Goal: Information Seeking & Learning: Learn about a topic

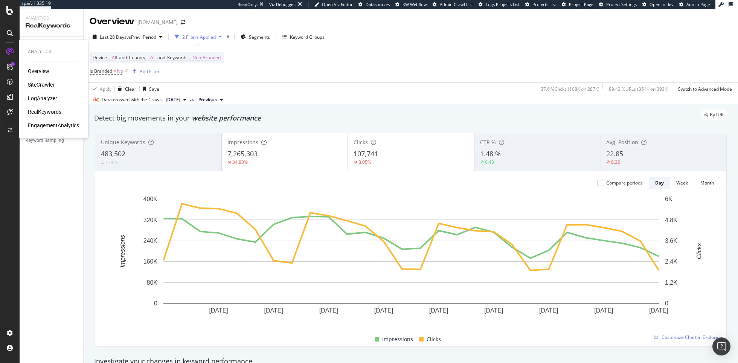
click at [40, 82] on div "SiteCrawler" at bounding box center [41, 85] width 27 height 8
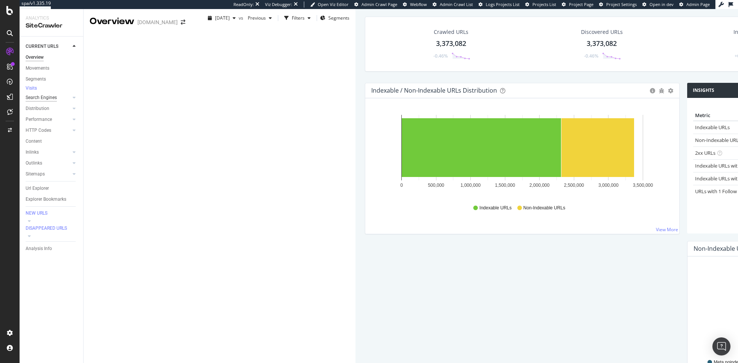
click at [40, 101] on div "Search Engines" at bounding box center [41, 98] width 31 height 8
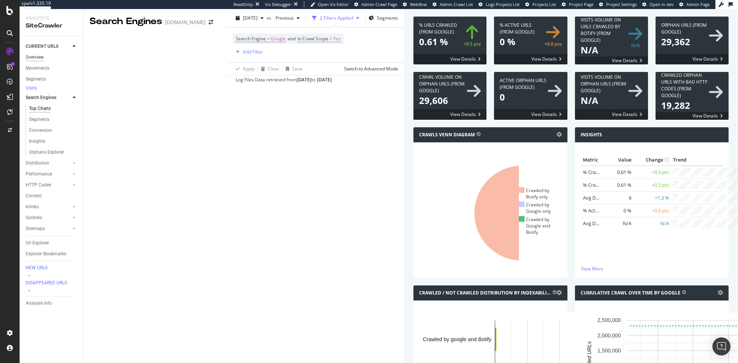
click at [40, 58] on div "Overview" at bounding box center [35, 57] width 18 height 8
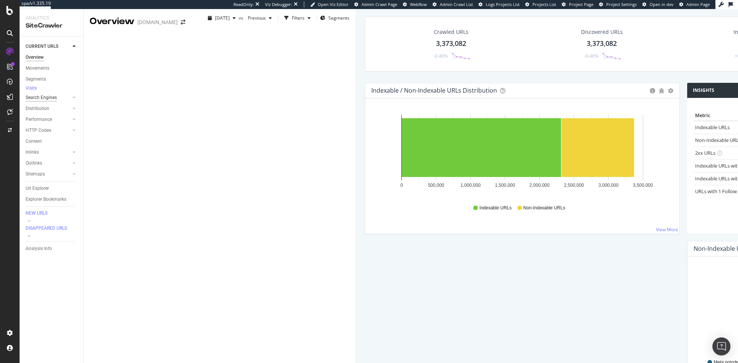
click at [39, 99] on div "Search Engines" at bounding box center [41, 98] width 31 height 8
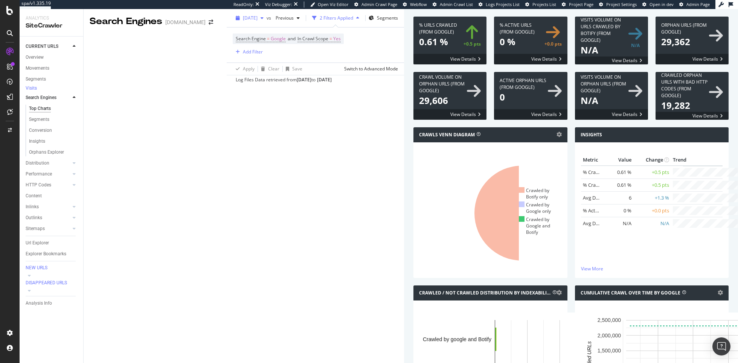
click at [258, 20] on div "button" at bounding box center [262, 18] width 9 height 5
click at [125, 78] on div "2024 Jul. 1st" at bounding box center [120, 80] width 38 height 7
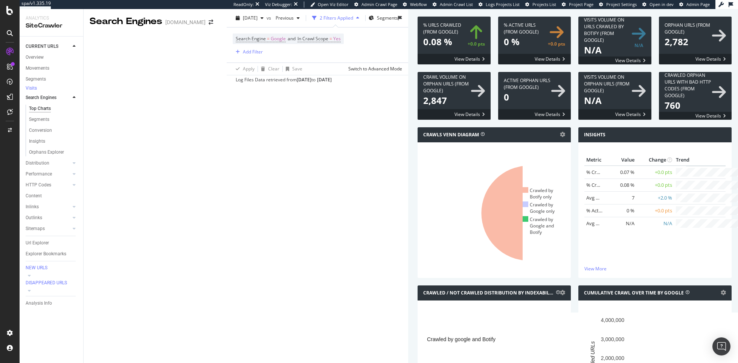
scroll to position [92, 0]
click at [481, 218] on icon at bounding box center [528, 213] width 95 height 95
click at [258, 20] on div "button" at bounding box center [262, 18] width 9 height 5
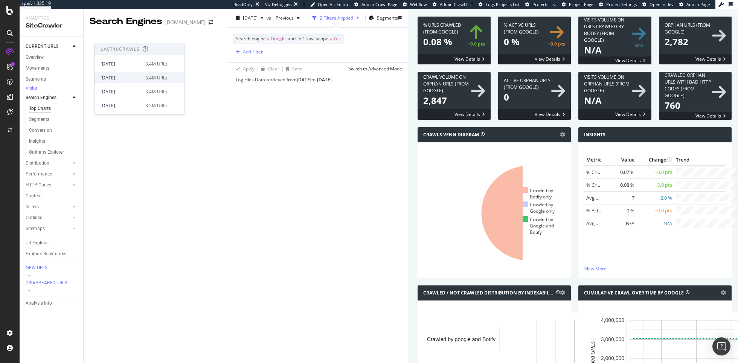
click at [139, 79] on div "2025 Jul. 1st 3.4M URLs" at bounding box center [134, 78] width 67 height 7
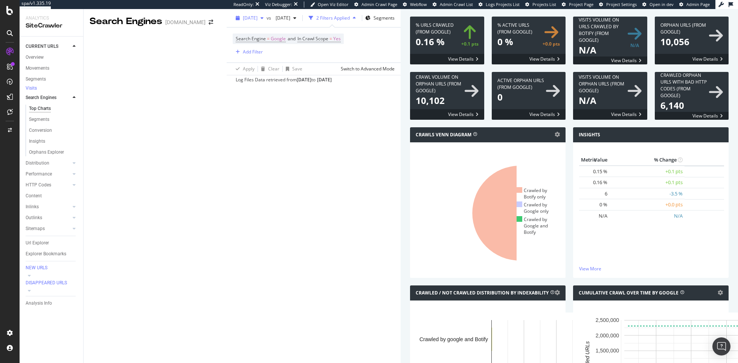
click at [243, 21] on span "2025 Jul. 1st" at bounding box center [250, 18] width 15 height 6
click at [135, 88] on div "2024 Jul. 1st" at bounding box center [120, 87] width 38 height 7
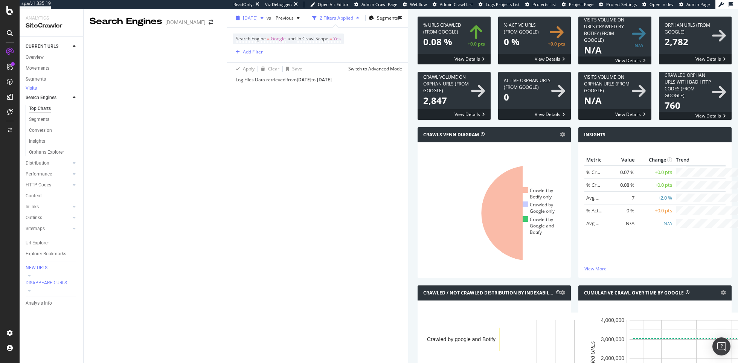
click at [243, 21] on span "2024 Jul. 1st" at bounding box center [250, 18] width 15 height 6
click at [128, 82] on div "2025 Jul. 1st 3.4M URLs" at bounding box center [139, 77] width 90 height 11
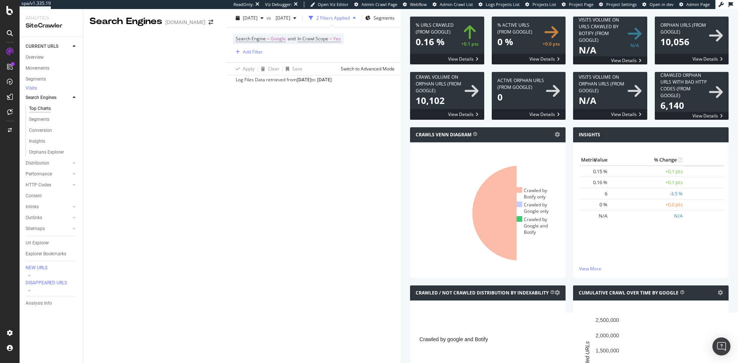
scroll to position [53, 0]
click at [565, 216] on icon at bounding box center [568, 213] width 6 height 6
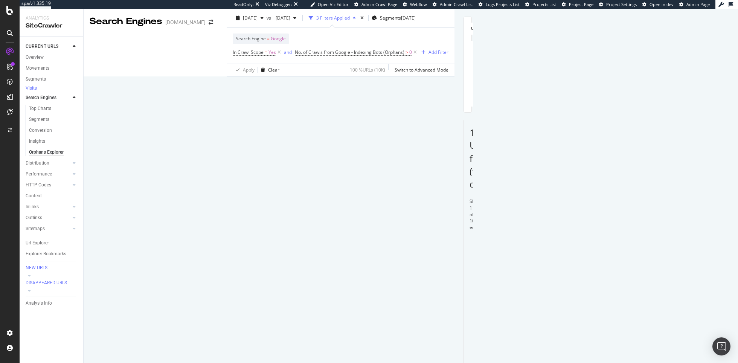
click at [551, 162] on div "Manage Columns" at bounding box center [532, 158] width 37 height 6
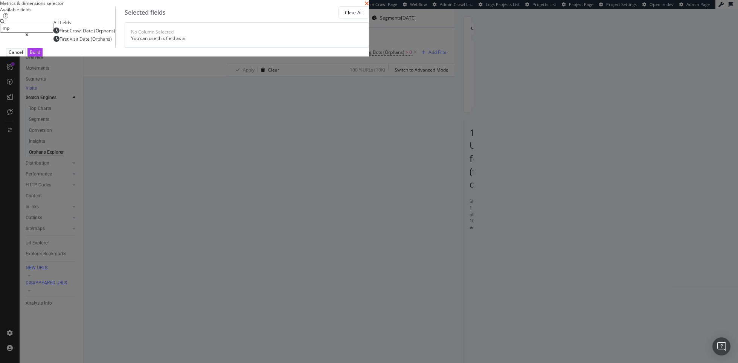
type input "imp"
click at [369, 6] on icon "times" at bounding box center [366, 3] width 5 height 6
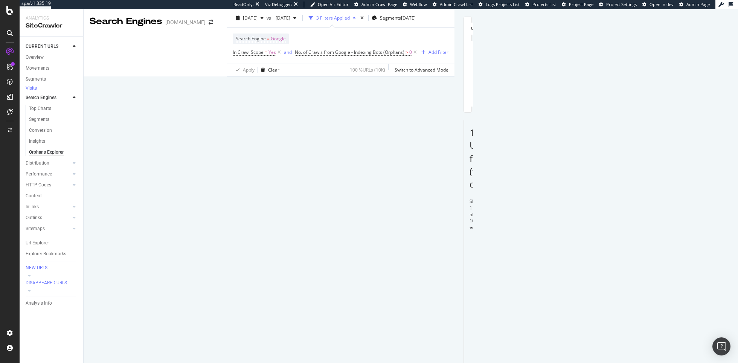
click at [551, 163] on div "Manage Columns" at bounding box center [526, 158] width 47 height 8
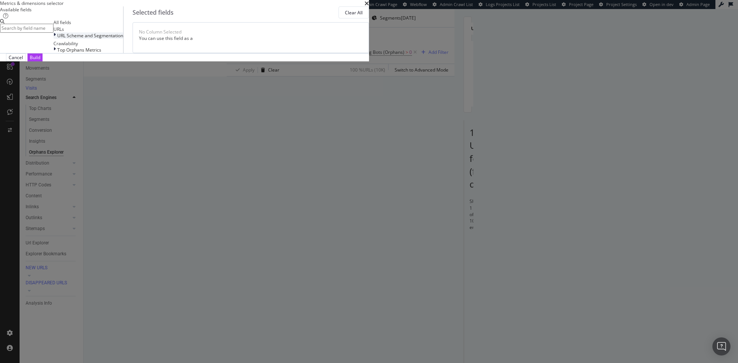
click at [123, 39] on span "URL Scheme and Segmentation" at bounding box center [90, 35] width 66 height 6
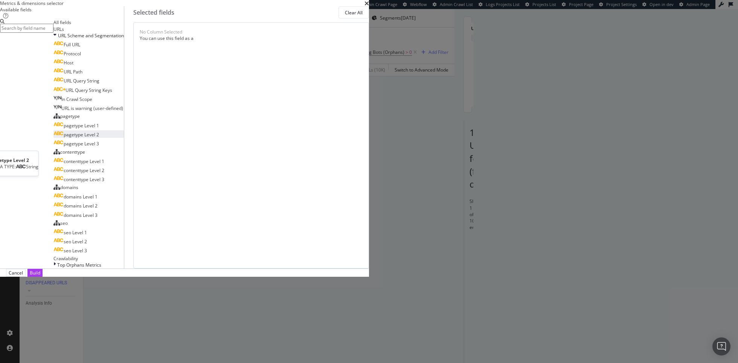
scroll to position [87, 0]
click at [124, 268] on div "Top Orphans Metrics" at bounding box center [88, 265] width 70 height 6
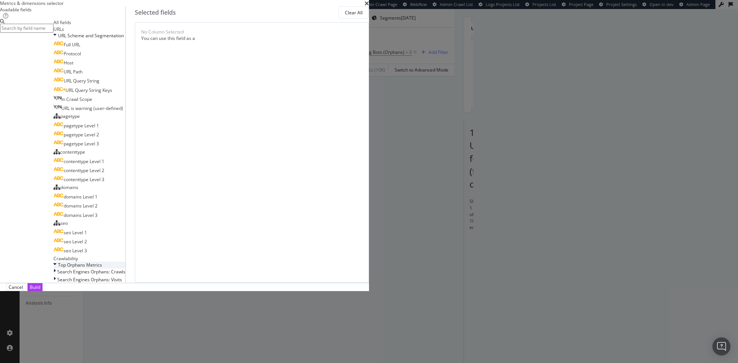
scroll to position [110, 0]
click at [122, 283] on span "Search Engines Orphans: Visits" at bounding box center [89, 279] width 65 height 6
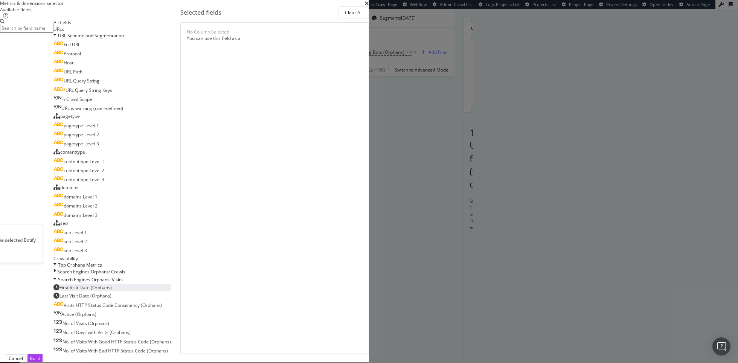
scroll to position [148, 0]
click at [125, 268] on span "Search Engines Orphans: Crawls" at bounding box center [91, 271] width 68 height 6
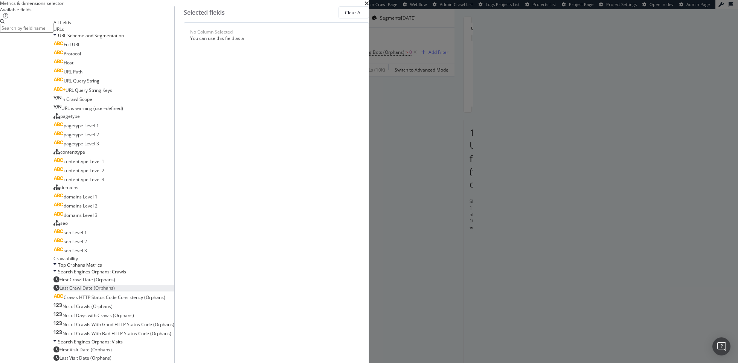
scroll to position [0, 0]
click at [58, 39] on div "modal" at bounding box center [55, 35] width 5 height 6
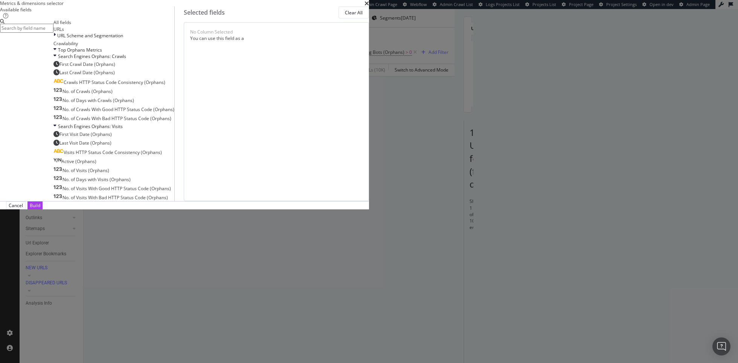
click at [174, 26] on div "All fields" at bounding box center [113, 22] width 121 height 6
click at [369, 6] on div "Metrics & dimensions selector" at bounding box center [184, 3] width 369 height 6
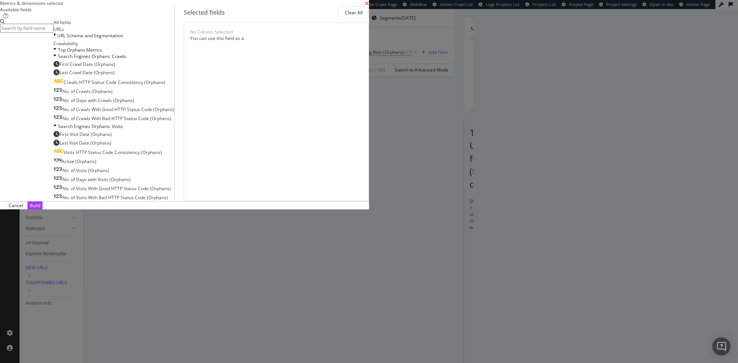
click at [369, 6] on icon "times" at bounding box center [366, 3] width 5 height 6
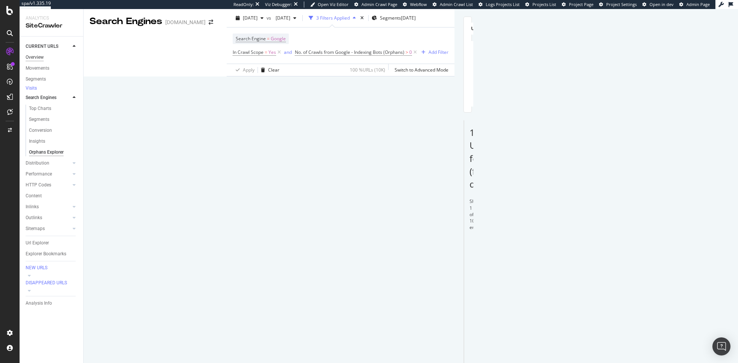
click at [43, 59] on div "Overview" at bounding box center [35, 57] width 18 height 8
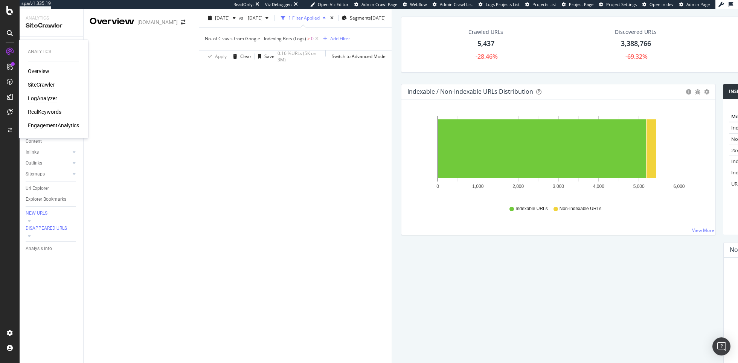
click at [50, 95] on div "LogAnalyzer" at bounding box center [42, 98] width 29 height 8
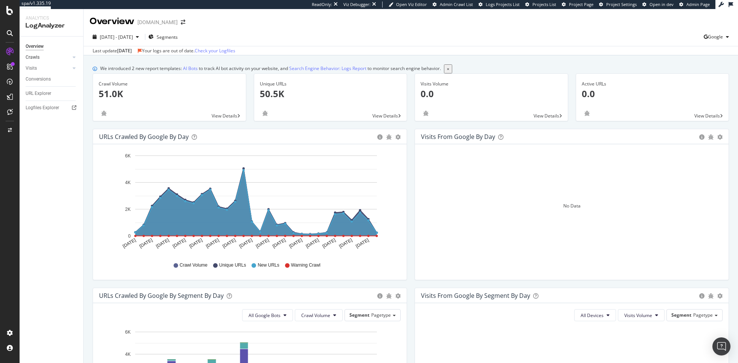
click at [44, 59] on link "Crawls" at bounding box center [48, 57] width 45 height 8
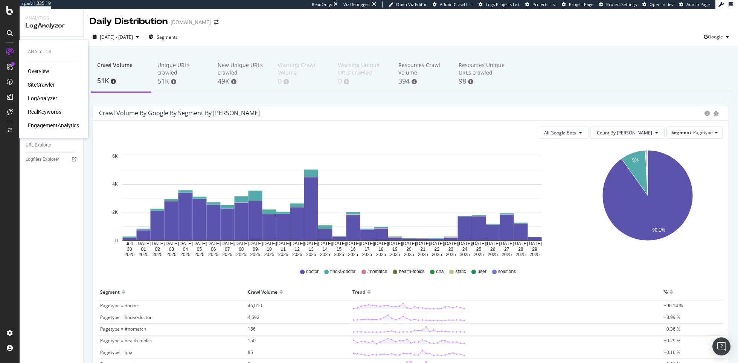
click at [43, 99] on div "LogAnalyzer" at bounding box center [42, 98] width 29 height 8
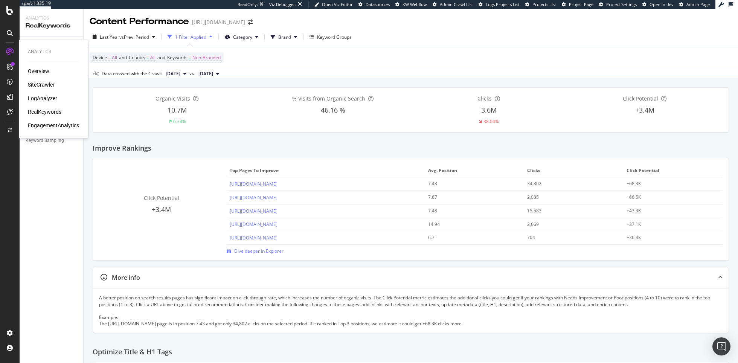
click at [42, 84] on div "SiteCrawler" at bounding box center [41, 85] width 27 height 8
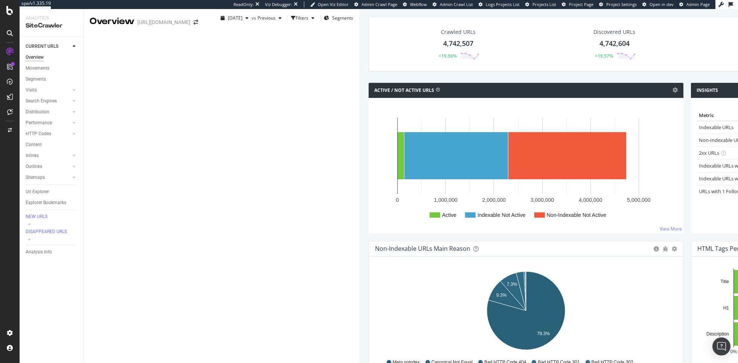
click at [49, 101] on div "Search Engines" at bounding box center [41, 101] width 31 height 8
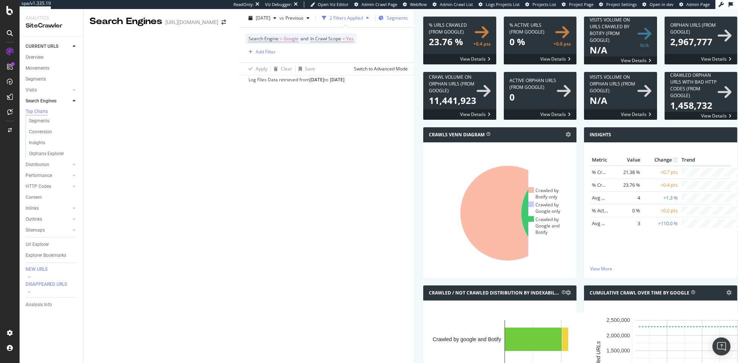
click at [387, 21] on span "Segments" at bounding box center [397, 18] width 21 height 6
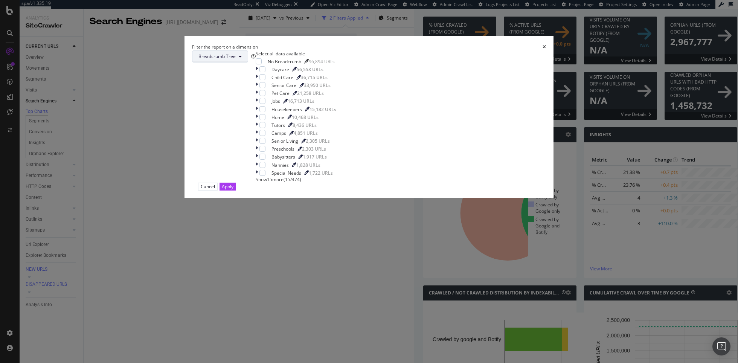
click at [236, 59] on span "Breadcrumb Tree" at bounding box center [216, 56] width 37 height 6
click at [333, 134] on span "pagetype" at bounding box center [326, 133] width 49 height 7
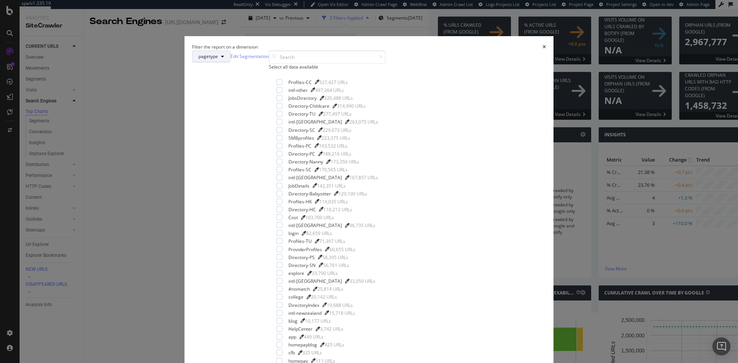
click at [230, 62] on button "pagetype" at bounding box center [211, 56] width 38 height 12
click at [331, 132] on div "parameters" at bounding box center [326, 136] width 61 height 11
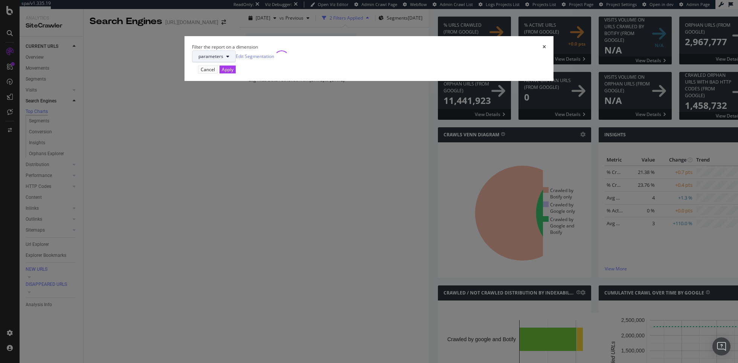
click at [236, 62] on button "parameters" at bounding box center [214, 56] width 44 height 12
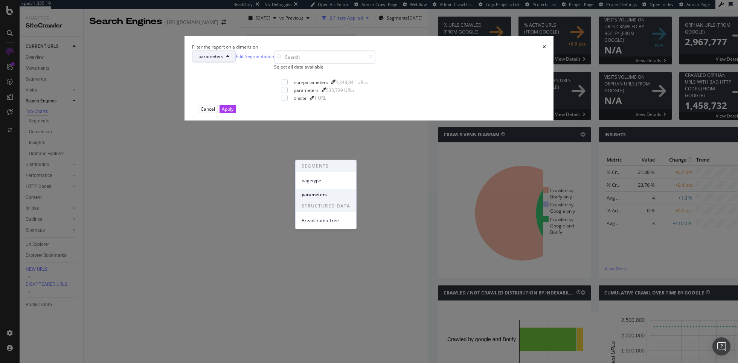
click at [325, 196] on span "parameters" at bounding box center [326, 194] width 49 height 7
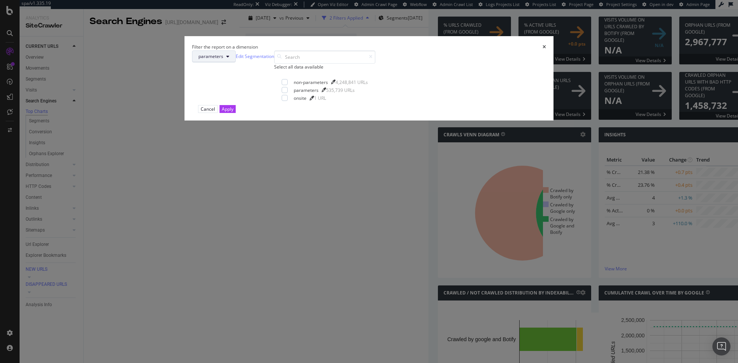
click at [236, 62] on button "parameters" at bounding box center [214, 56] width 44 height 12
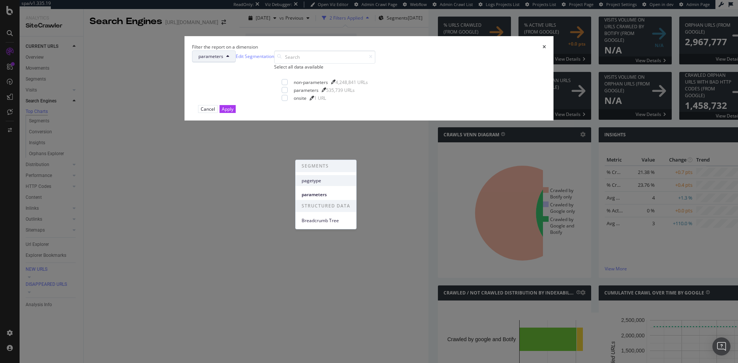
click at [326, 182] on span "pagetype" at bounding box center [326, 180] width 49 height 7
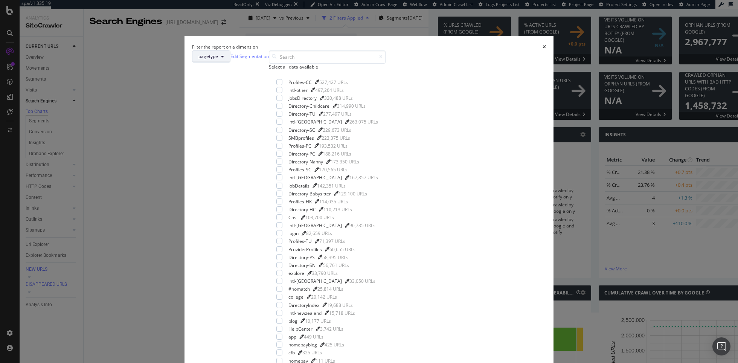
click at [230, 62] on button "pagetype" at bounding box center [211, 56] width 38 height 12
click at [325, 160] on span "Breadcrumb Tree" at bounding box center [326, 163] width 49 height 7
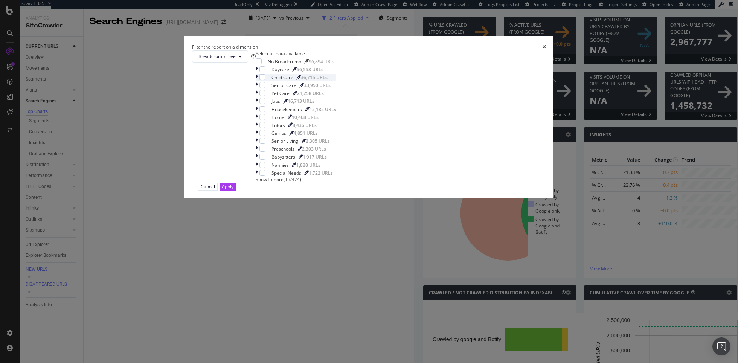
scroll to position [6, 0]
click at [283, 183] on span "Show 15 more" at bounding box center [270, 179] width 28 height 6
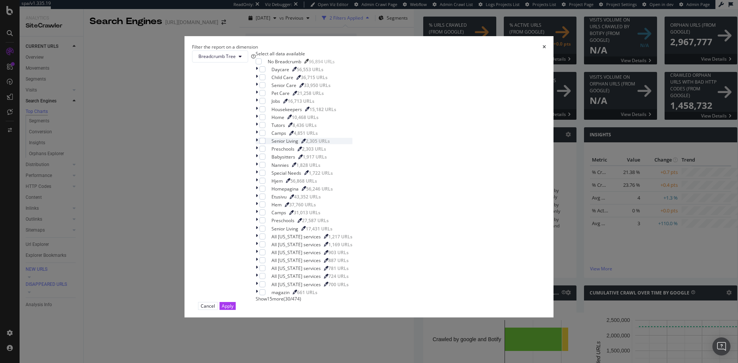
scroll to position [0, 0]
click at [236, 59] on span "Breadcrumb Tree" at bounding box center [216, 56] width 37 height 6
click at [323, 136] on span "pagetype" at bounding box center [326, 133] width 49 height 7
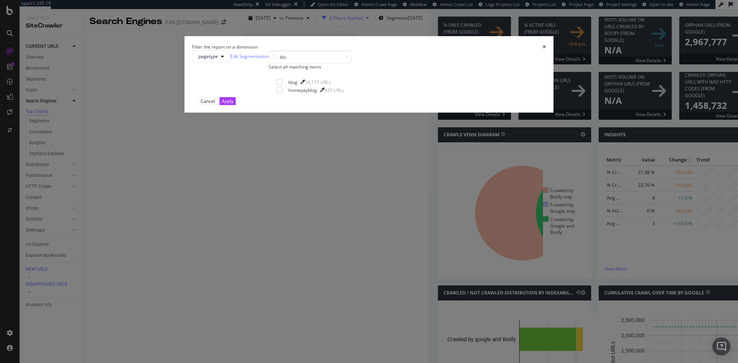
type input "blo"
click at [294, 97] on div "pagetype Edit Segmentation blo Select all matching items blog 10,177 URLs homep…" at bounding box center [369, 73] width 354 height 47
click at [282, 85] on div "modal" at bounding box center [279, 82] width 6 height 6
click at [236, 105] on button "Apply" at bounding box center [227, 101] width 16 height 8
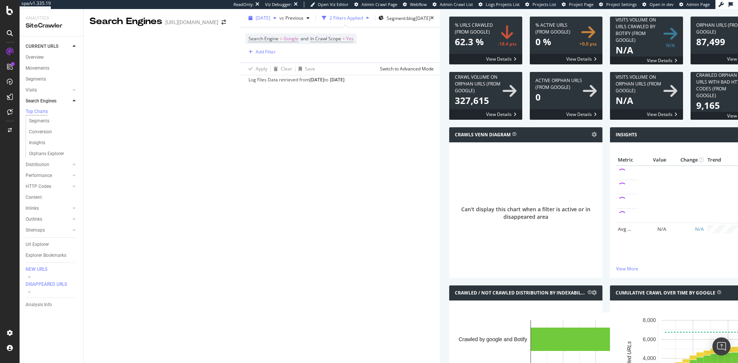
click at [256, 21] on span "[DATE]" at bounding box center [263, 18] width 15 height 6
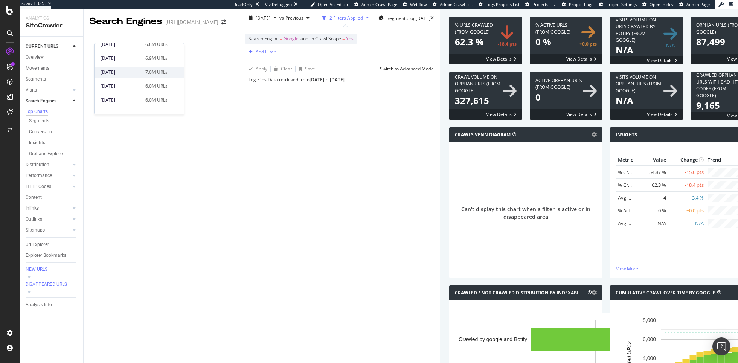
click at [133, 75] on div "[DATE]" at bounding box center [121, 72] width 40 height 7
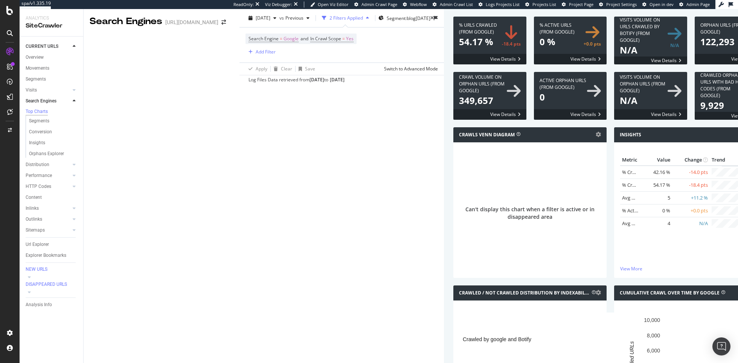
scroll to position [838, 0]
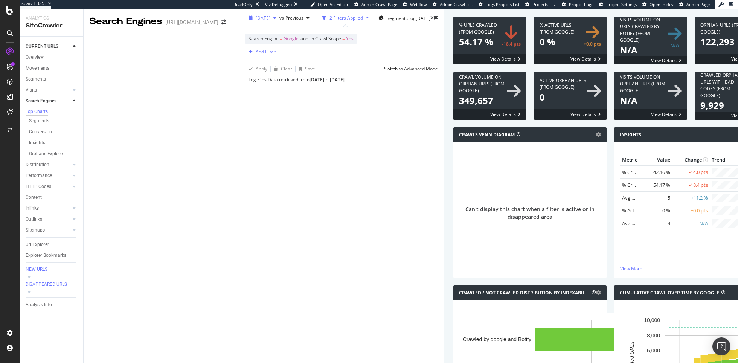
click at [245, 22] on div "[DATE]" at bounding box center [262, 17] width 34 height 11
click at [140, 58] on div "[DATE] 4.0M URLs" at bounding box center [134, 59] width 67 height 7
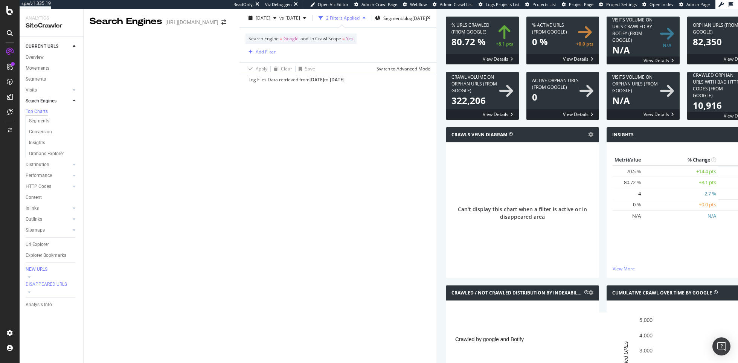
scroll to position [274, 0]
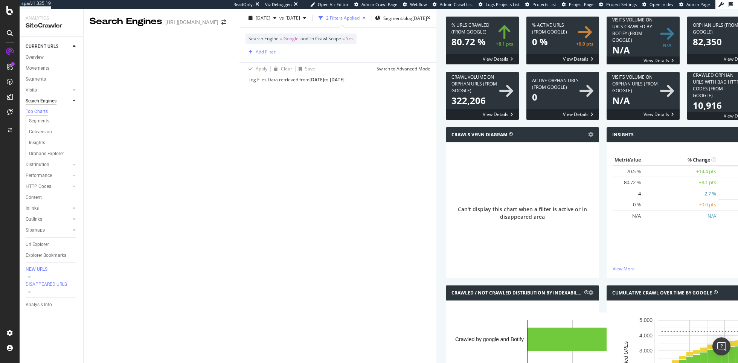
click at [48, 101] on div "Search Engines" at bounding box center [41, 101] width 31 height 8
click at [427, 20] on icon at bounding box center [428, 18] width 3 height 5
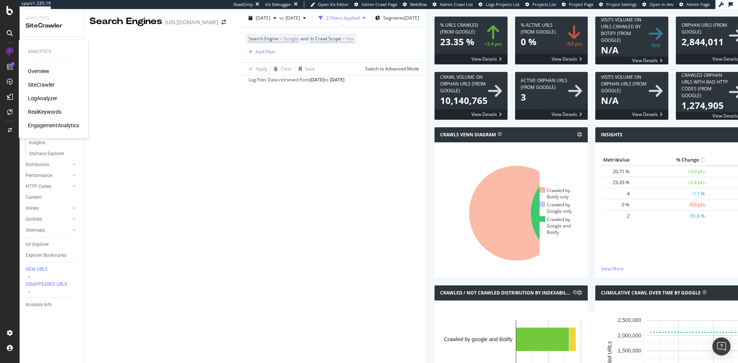
click at [43, 82] on div "SiteCrawler" at bounding box center [41, 85] width 27 height 8
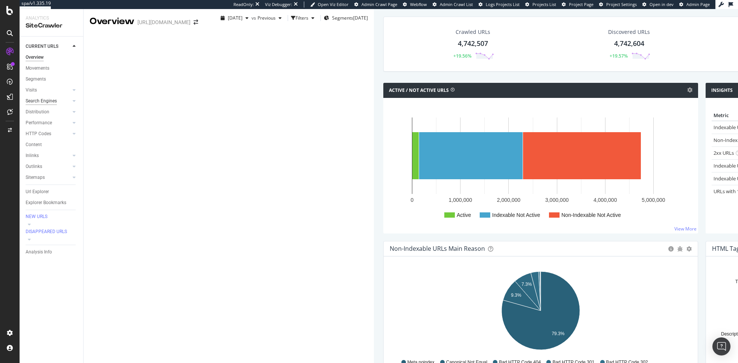
click at [44, 101] on div "Search Engines" at bounding box center [41, 101] width 31 height 8
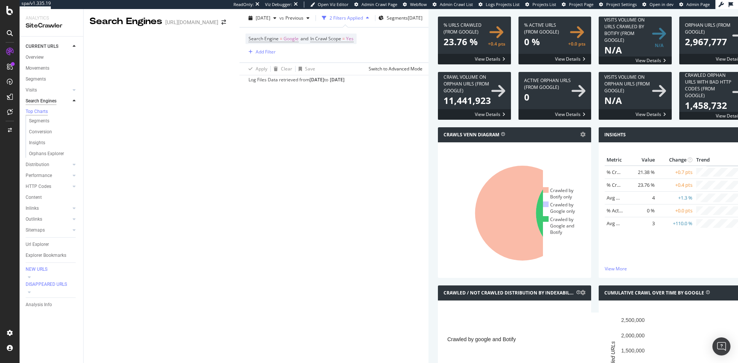
scroll to position [2, 0]
click at [256, 21] on span "[DATE]" at bounding box center [263, 18] width 15 height 6
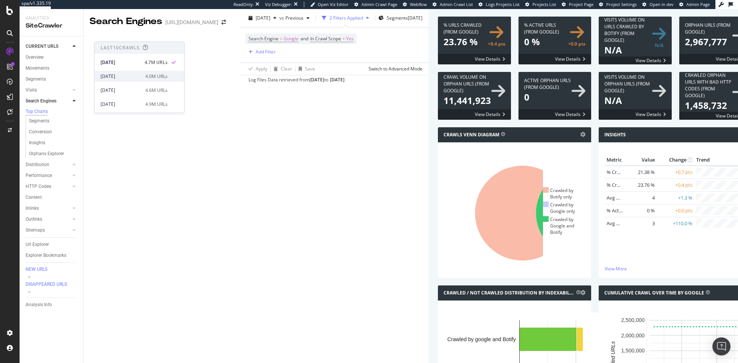
click at [123, 75] on div "[DATE]" at bounding box center [121, 76] width 40 height 7
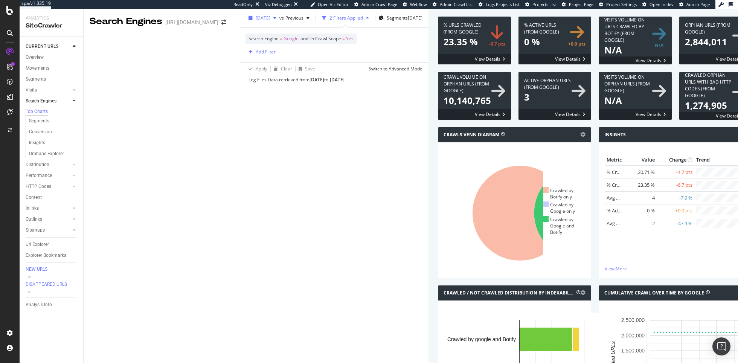
click at [256, 21] on span "[DATE]" at bounding box center [263, 18] width 15 height 6
click at [135, 73] on div "[DATE]" at bounding box center [121, 70] width 40 height 7
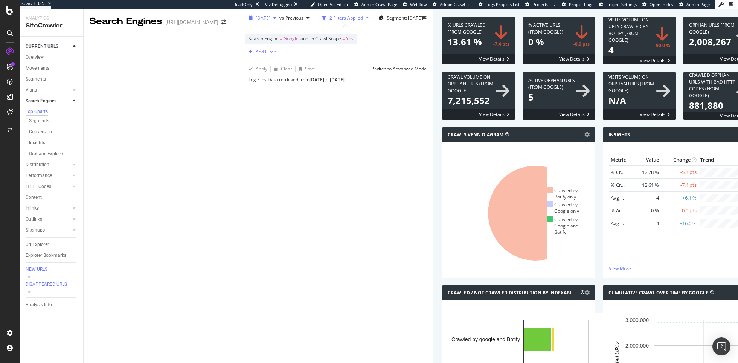
click at [270, 20] on div "button" at bounding box center [274, 18] width 9 height 5
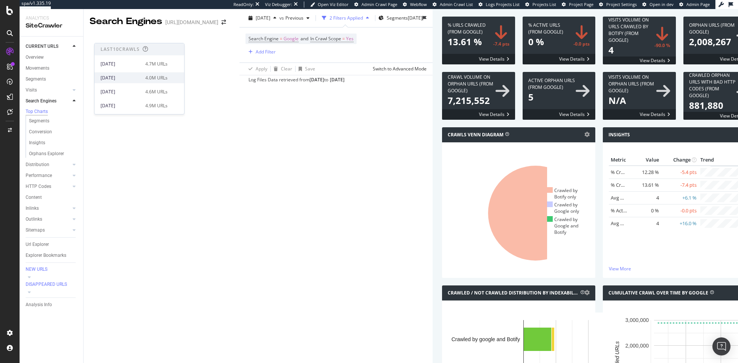
click at [128, 78] on div "[DATE]" at bounding box center [121, 78] width 40 height 7
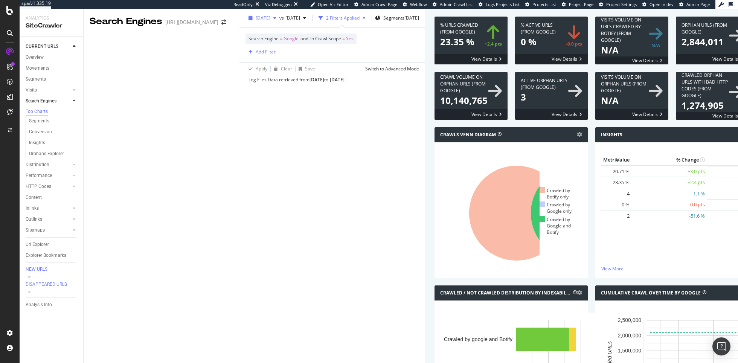
click at [245, 24] on div "[DATE]" at bounding box center [262, 17] width 34 height 11
click at [140, 82] on div "[DATE] 7.0M URLs" at bounding box center [134, 81] width 67 height 7
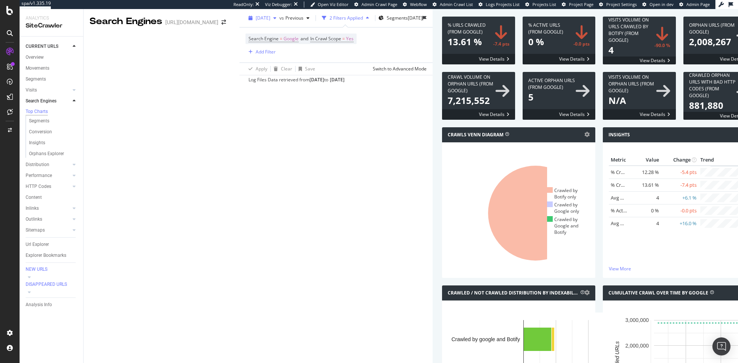
click at [270, 20] on div "button" at bounding box center [274, 18] width 9 height 5
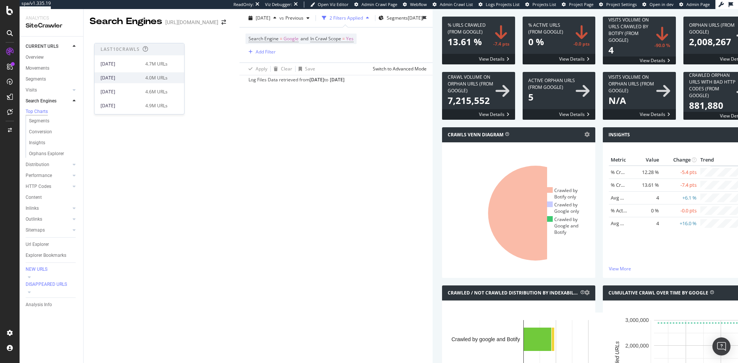
click at [134, 75] on div "[DATE]" at bounding box center [121, 78] width 40 height 7
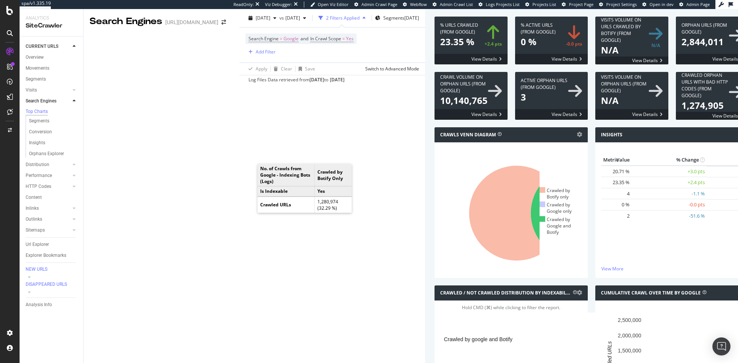
scroll to position [62, 0]
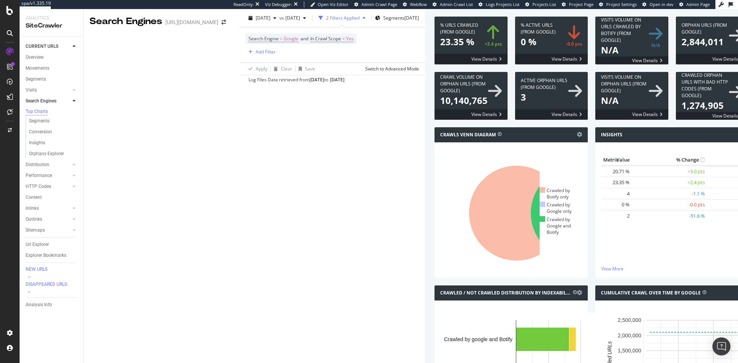
click at [498, 136] on icon at bounding box center [500, 134] width 4 height 4
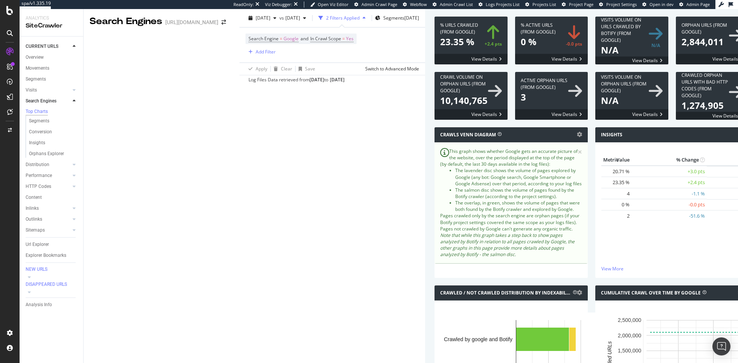
click at [540, 268] on ul "Crawled by Botify only Crawled by Google only Crawled by Google and Botify" at bounding box center [561, 211] width 43 height 114
click at [595, 183] on div "Metric Value % Change % Crawled Pages (Indexable) × Close Chart - API Requests …" at bounding box center [671, 210] width 153 height 136
click at [540, 268] on ul "Crawled by Botify only Crawled by Google only Crawled by Google and Botify" at bounding box center [561, 211] width 43 height 114
click at [578, 156] on span "×" at bounding box center [580, 152] width 5 height 8
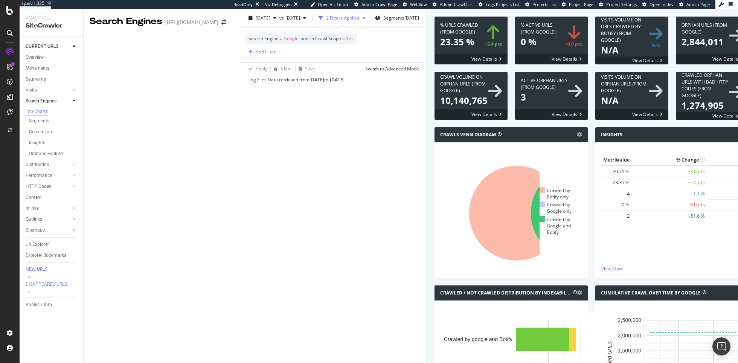
scroll to position [0, 0]
click at [51, 230] on link "Sitemaps" at bounding box center [48, 230] width 45 height 8
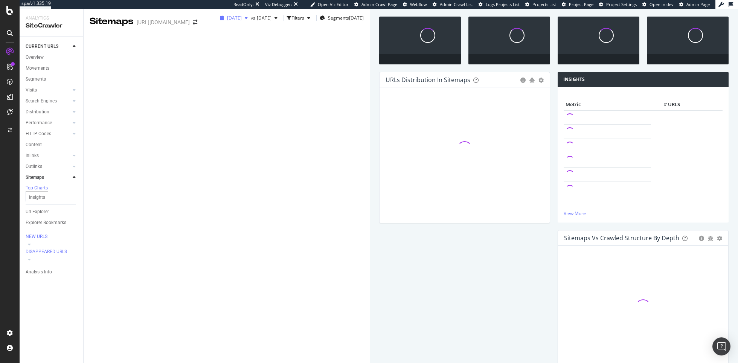
click at [217, 24] on div "[DATE]" at bounding box center [234, 17] width 34 height 11
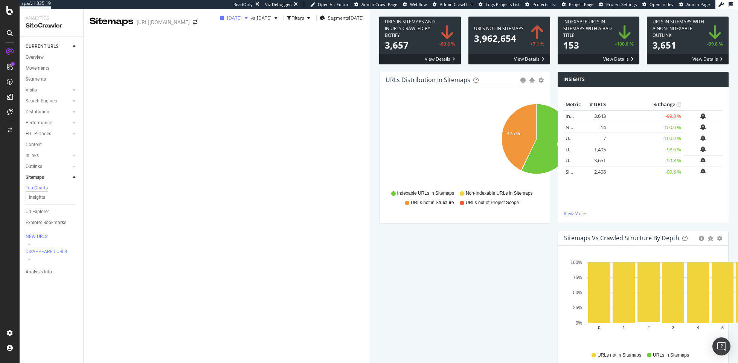
click at [242, 20] on div "button" at bounding box center [246, 18] width 9 height 5
click at [130, 86] on div "[DATE] 7.0M URLs" at bounding box center [139, 83] width 90 height 11
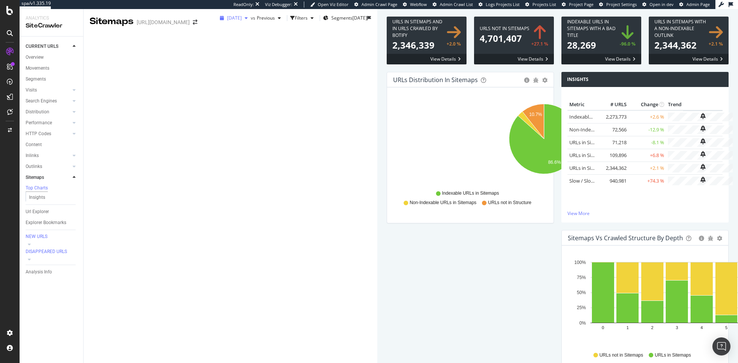
click at [227, 21] on span "[DATE]" at bounding box center [234, 18] width 15 height 6
click at [123, 79] on div "[DATE]" at bounding box center [121, 78] width 40 height 7
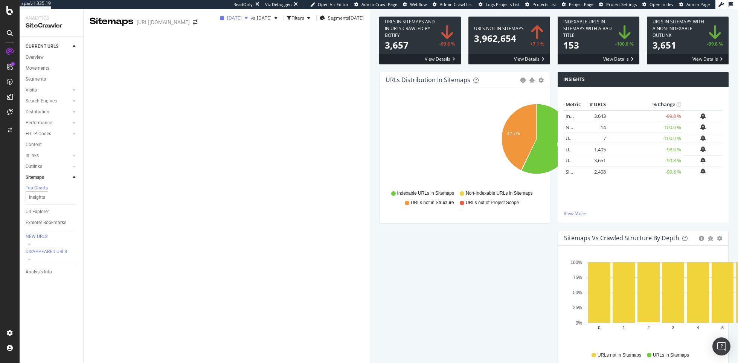
click at [227, 21] on span "[DATE]" at bounding box center [234, 18] width 15 height 6
click at [120, 101] on div "[DATE]" at bounding box center [121, 101] width 40 height 7
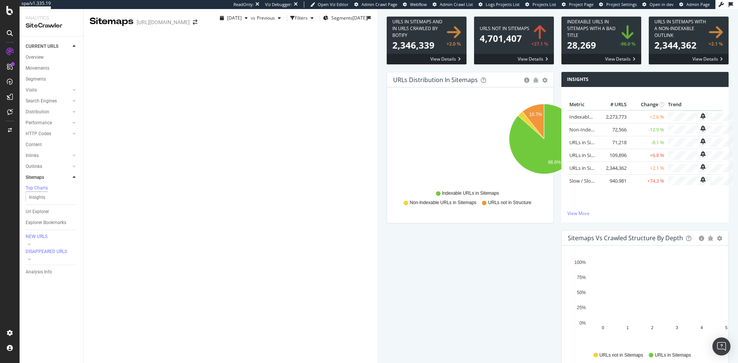
scroll to position [198, 0]
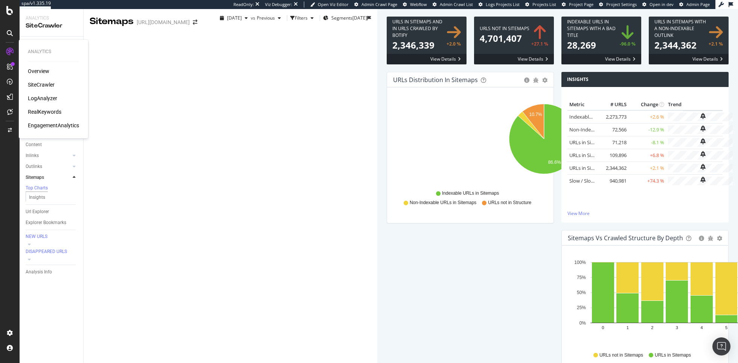
click at [44, 98] on div "LogAnalyzer" at bounding box center [42, 98] width 29 height 8
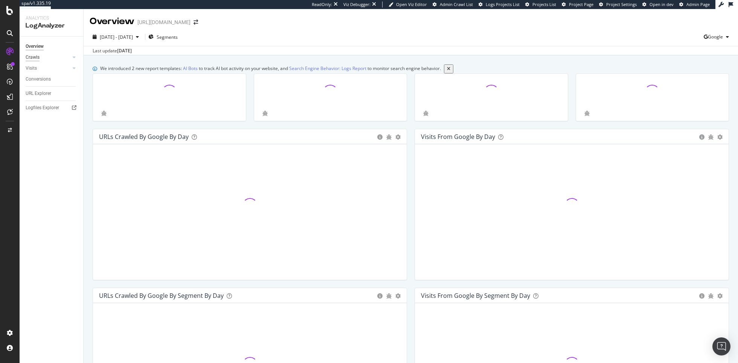
click at [32, 55] on div "Crawls" at bounding box center [33, 57] width 14 height 8
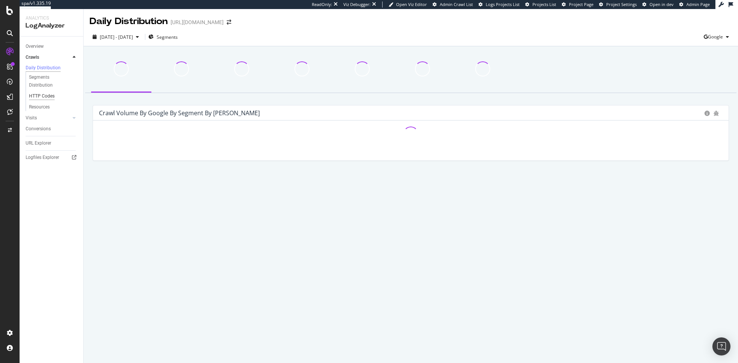
click at [46, 94] on div "HTTP Codes" at bounding box center [42, 96] width 26 height 8
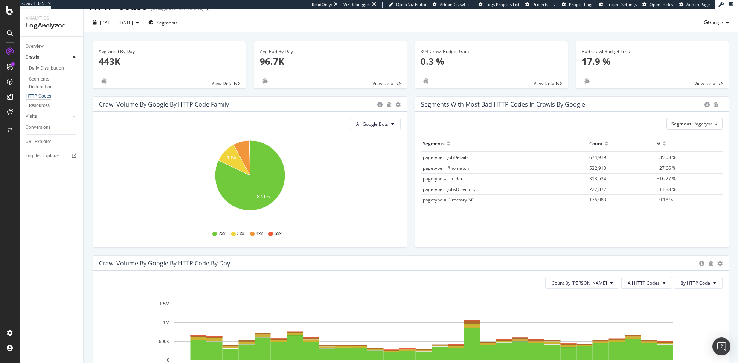
scroll to position [1, 0]
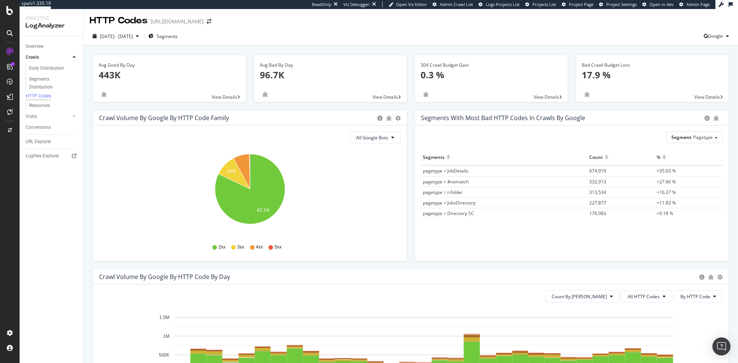
click at [372, 186] on icon "10% 82.1%" at bounding box center [250, 192] width 302 height 87
